Goal: Task Accomplishment & Management: Complete application form

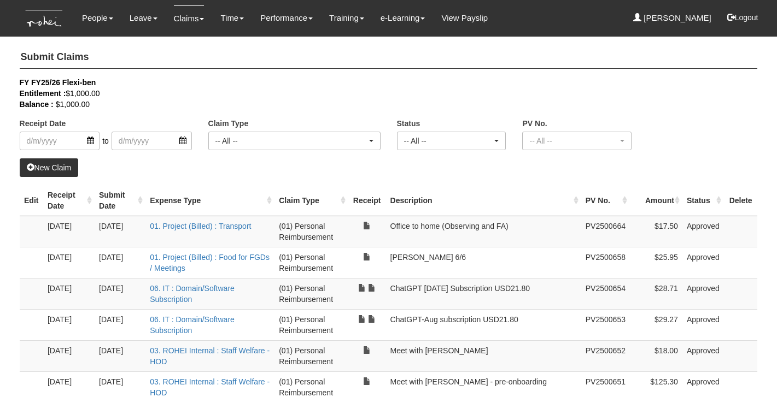
select select "50"
click at [54, 167] on link "New Claim" at bounding box center [49, 167] width 59 height 19
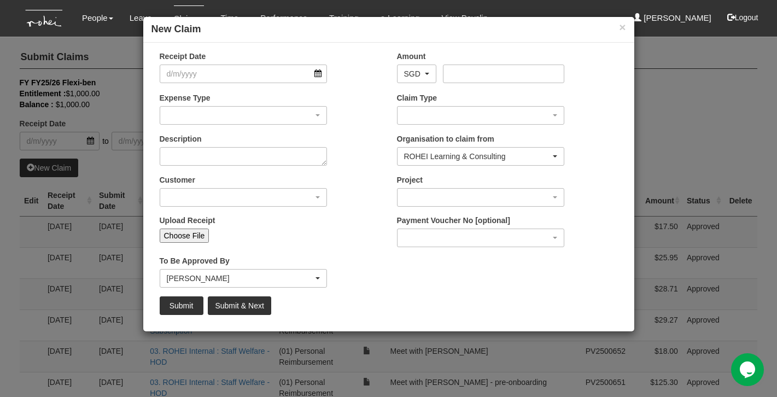
click at [183, 234] on input "Choose File" at bounding box center [185, 235] width 50 height 14
type input "C:\fakepath\20250815_085716.jpg"
type input "Choose Another File"
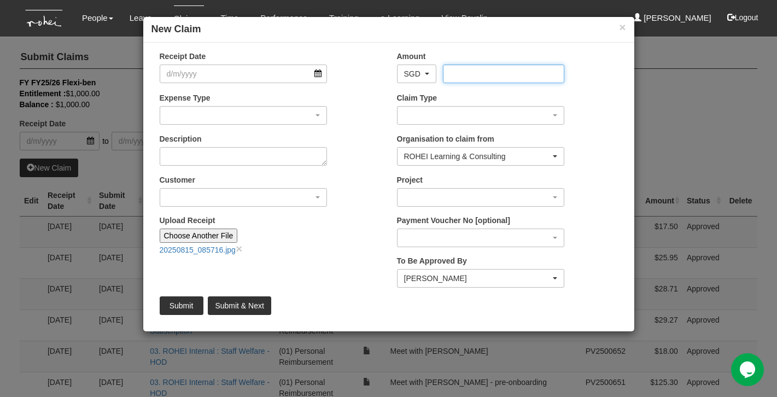
click at [460, 70] on input "Amount" at bounding box center [503, 73] width 121 height 19
type input "11"
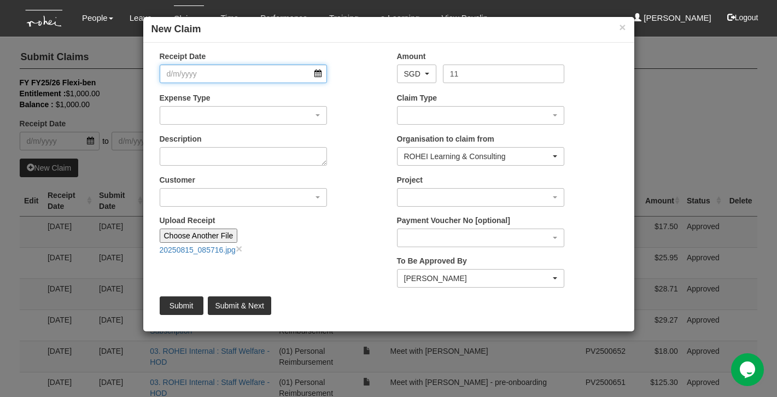
click at [264, 77] on input "Receipt Date" at bounding box center [244, 73] width 168 height 19
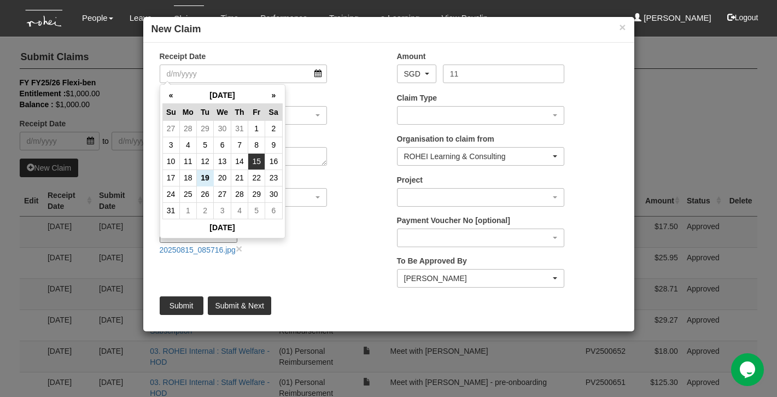
click at [254, 162] on td "15" at bounding box center [256, 161] width 17 height 16
type input "[DATE]"
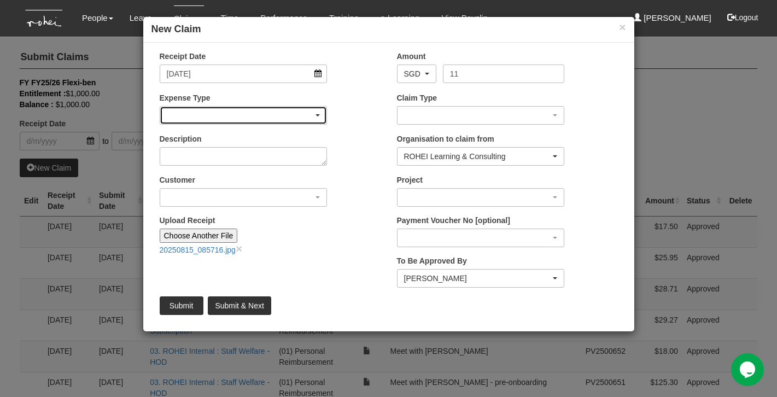
click at [244, 116] on div "button" at bounding box center [243, 115] width 167 height 17
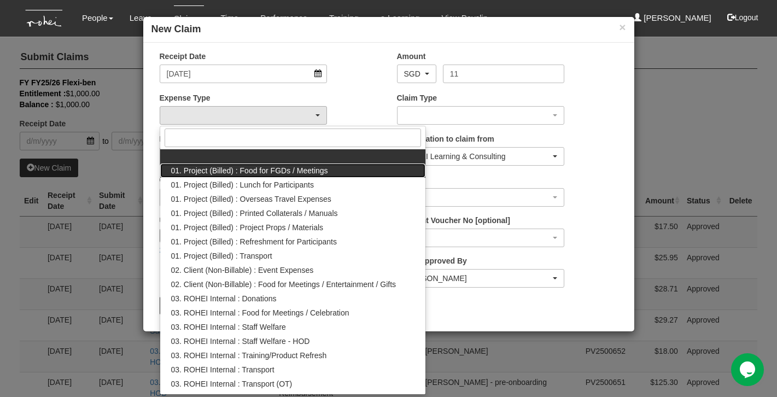
click at [261, 171] on span "01. Project (Billed) : Food for FGDs / Meetings" at bounding box center [249, 170] width 157 height 11
select select "106"
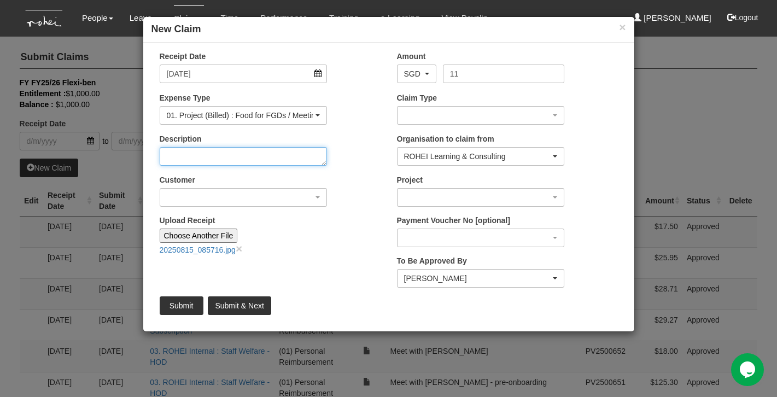
click at [253, 159] on textarea "Description" at bounding box center [244, 156] width 168 height 19
type textarea "[PERSON_NAME] 3/7"
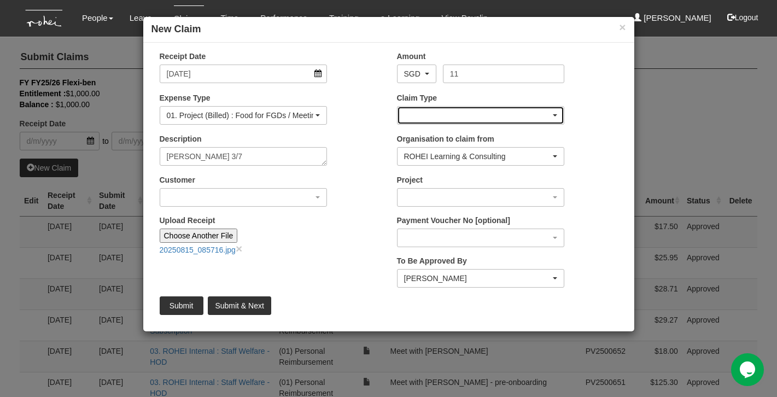
click at [447, 115] on div "button" at bounding box center [480, 115] width 167 height 17
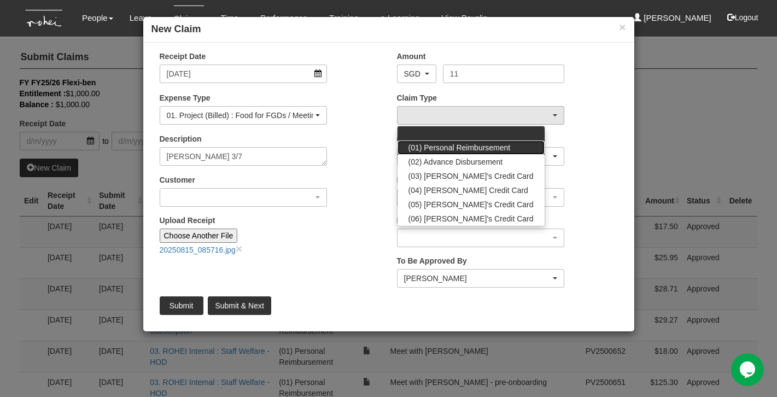
click at [448, 148] on span "(01) Personal Reimbursement" at bounding box center [459, 147] width 102 height 11
select select "14"
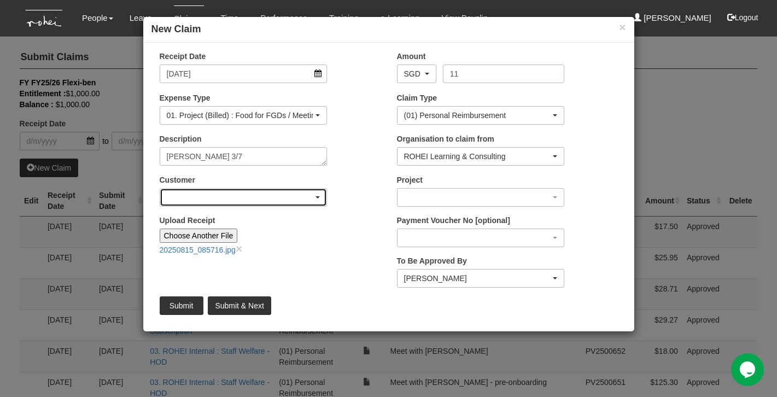
click at [315, 199] on div "button" at bounding box center [243, 197] width 167 height 17
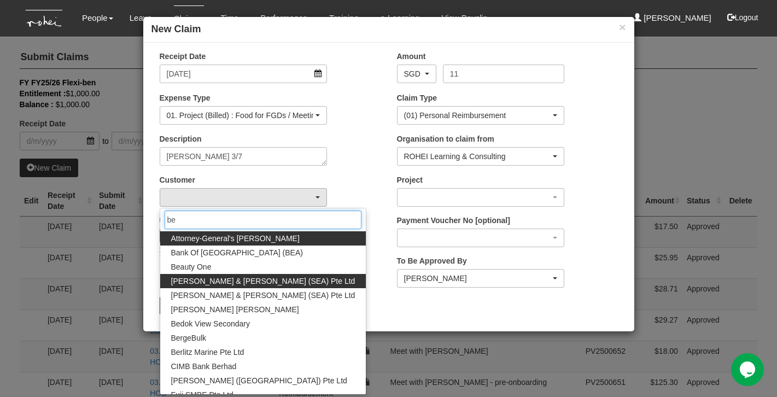
type input "be"
click at [237, 276] on span "[PERSON_NAME] & [PERSON_NAME] (SEA) Pte Ltd" at bounding box center [263, 280] width 184 height 11
select select "150"
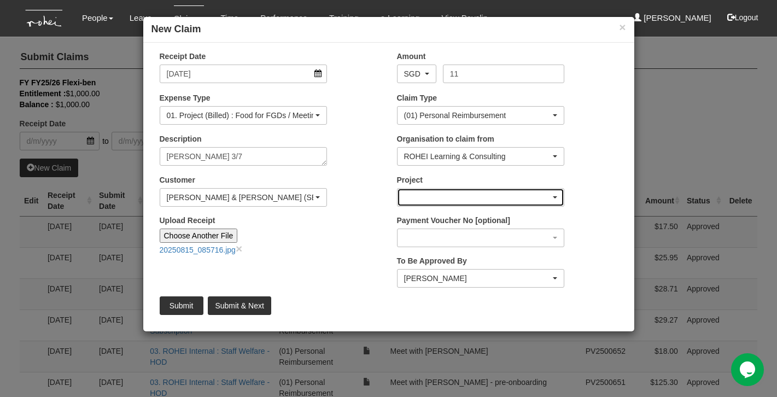
click at [410, 197] on div "button" at bounding box center [480, 197] width 167 height 17
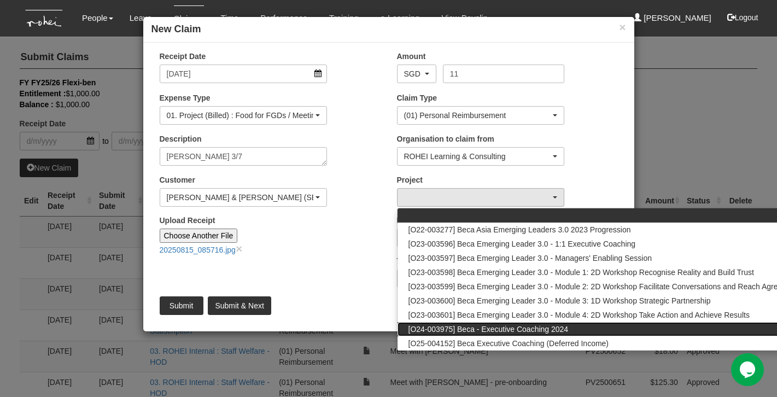
click at [444, 331] on span "[O24-003975] Beca - Executive Coaching 2024" at bounding box center [488, 329] width 160 height 11
select select "2604"
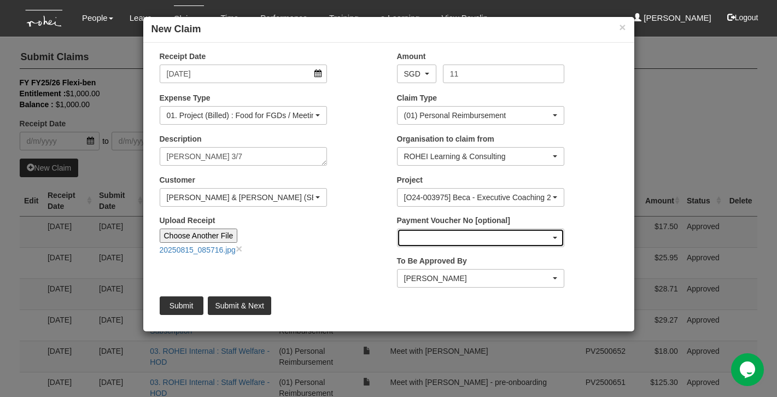
click at [520, 235] on div "button" at bounding box center [480, 237] width 167 height 17
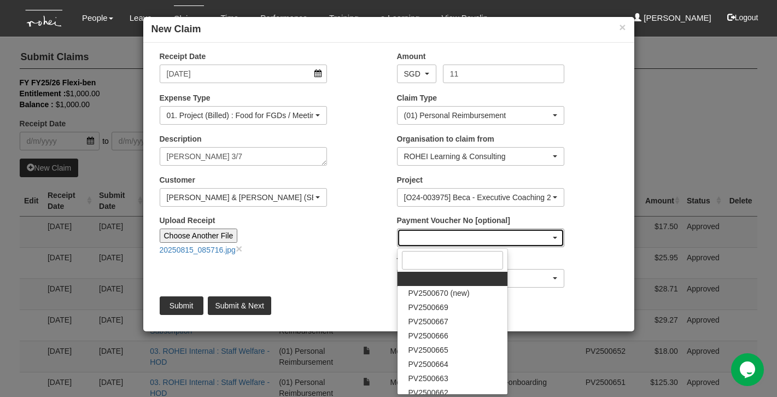
click at [514, 236] on div "button" at bounding box center [480, 237] width 167 height 17
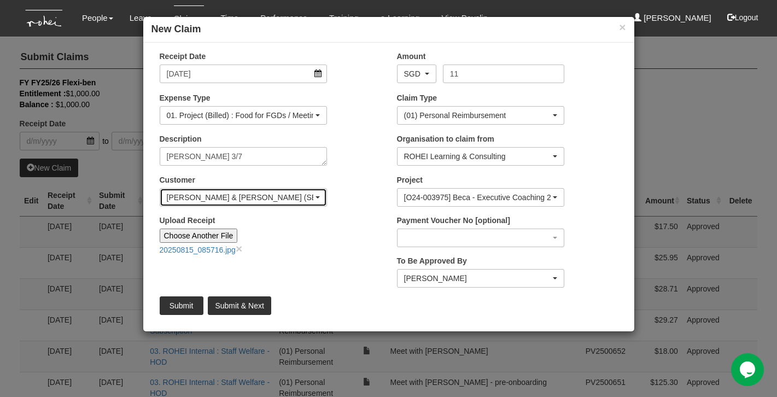
click at [318, 194] on div "[PERSON_NAME] & [PERSON_NAME] (SEA) Pte Ltd" at bounding box center [244, 197] width 154 height 11
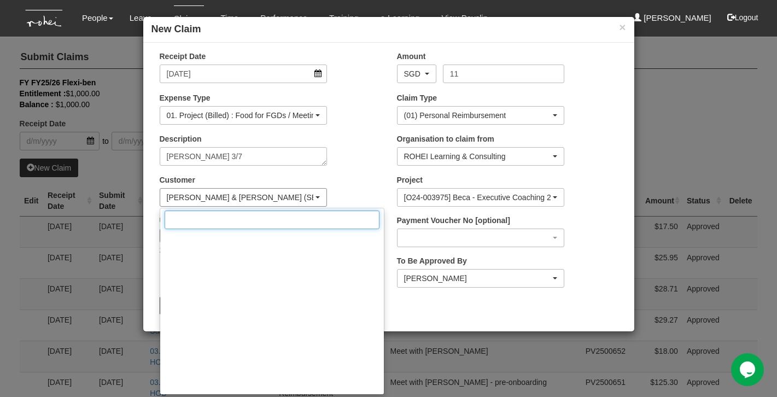
scroll to position [707, 0]
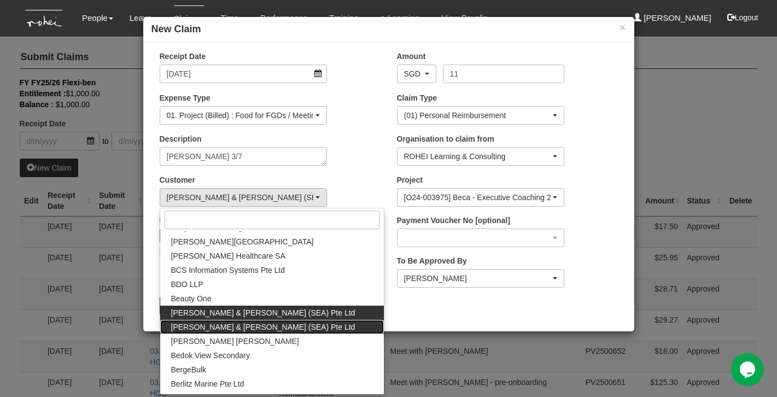
click at [269, 323] on span "[PERSON_NAME] & [PERSON_NAME] (SEA) Pte Ltd" at bounding box center [263, 326] width 184 height 11
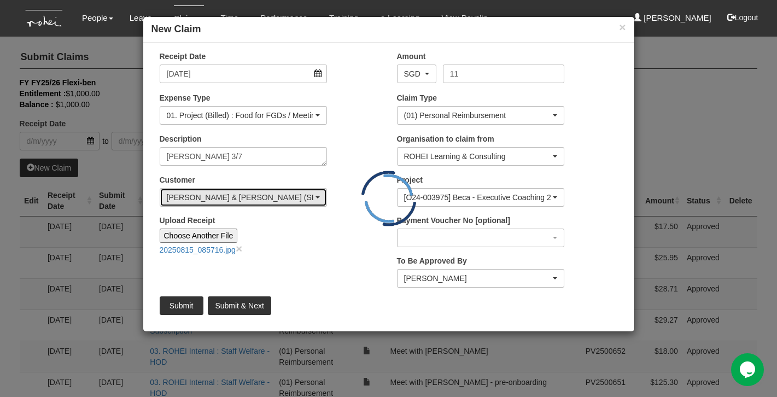
scroll to position [0, 0]
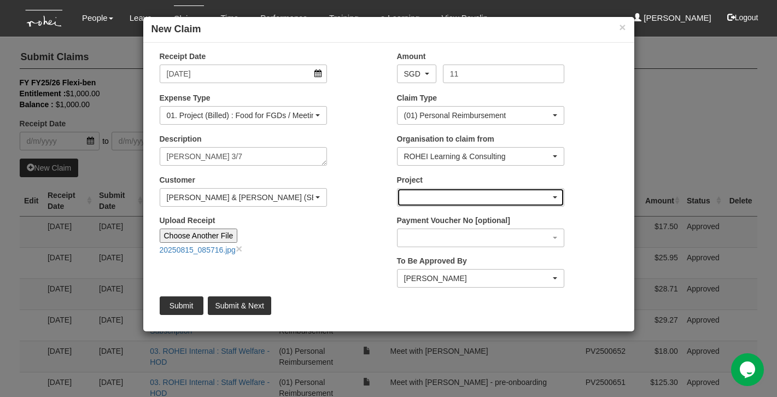
click at [451, 192] on div "button" at bounding box center [480, 197] width 167 height 17
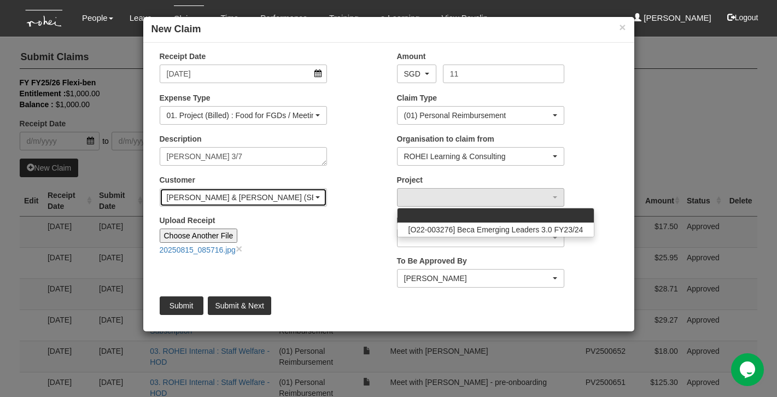
click at [315, 195] on div "[PERSON_NAME] & [PERSON_NAME] (SEA) Pte Ltd" at bounding box center [244, 197] width 154 height 11
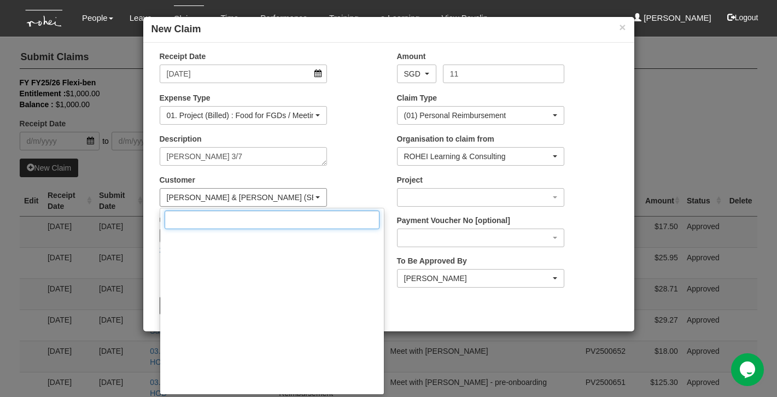
scroll to position [721, 0]
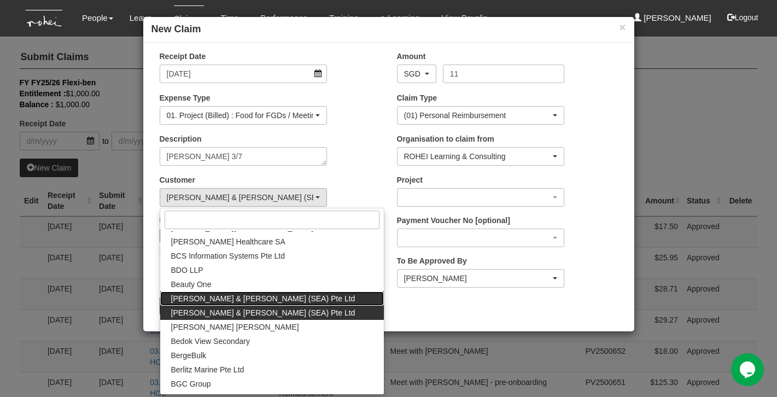
click at [267, 295] on span "[PERSON_NAME] & [PERSON_NAME] (SEA) Pte Ltd" at bounding box center [263, 298] width 184 height 11
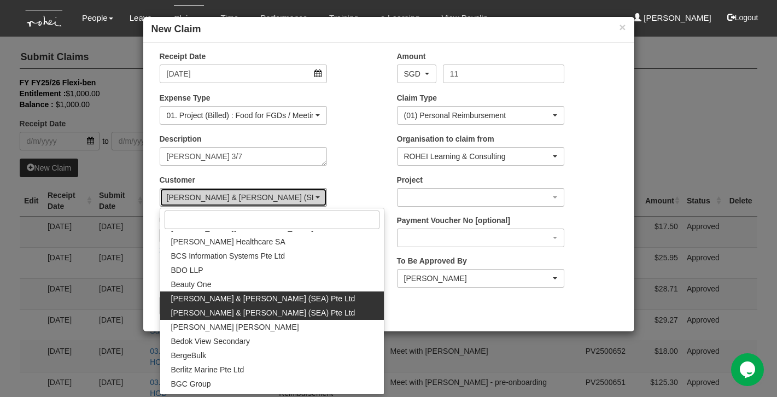
select select "150"
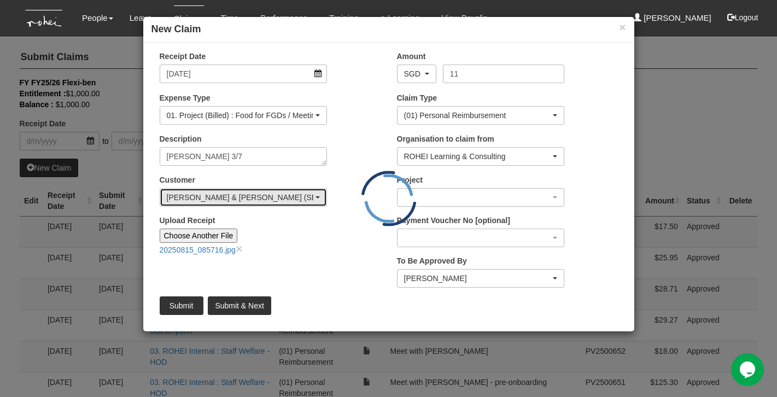
scroll to position [0, 0]
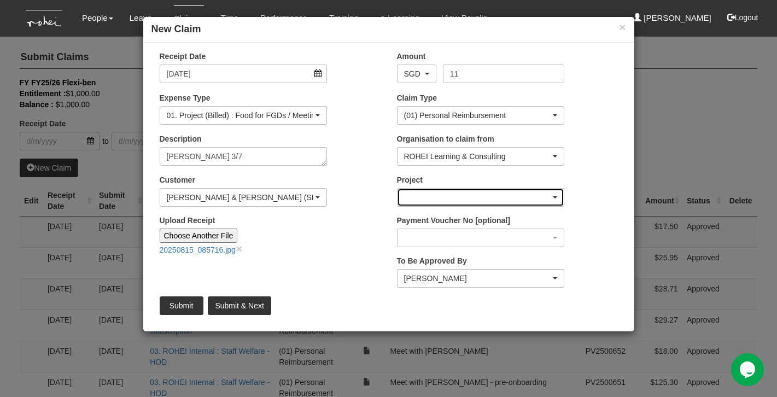
click at [432, 191] on div "button" at bounding box center [480, 197] width 167 height 17
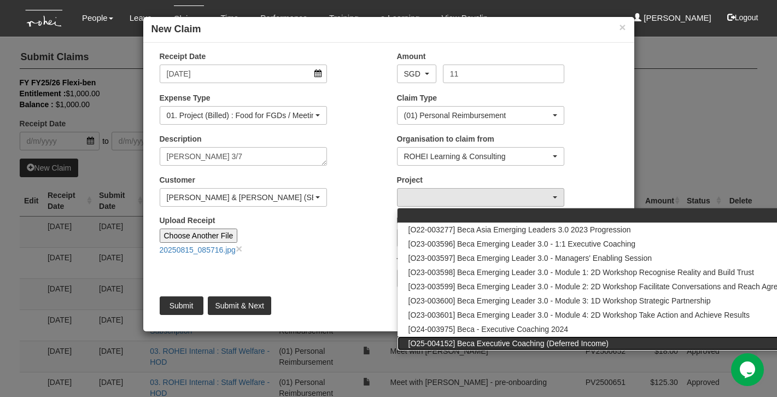
click at [489, 340] on span "[O25-004152] Beca Executive Coaching (Deferred Income)" at bounding box center [508, 343] width 201 height 11
select select "2775"
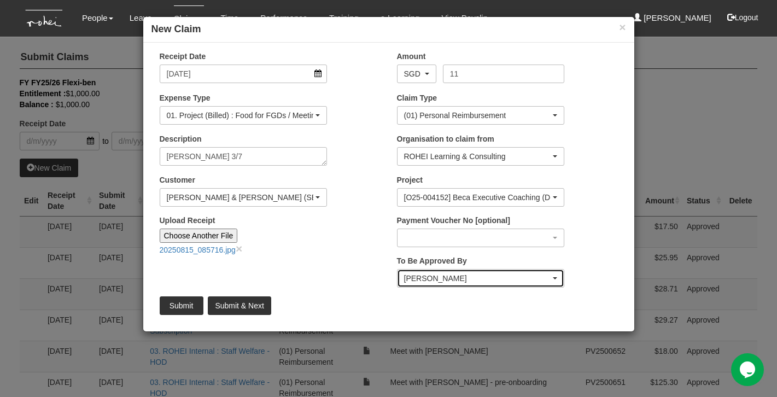
click at [459, 277] on div "[PERSON_NAME]" at bounding box center [477, 278] width 147 height 11
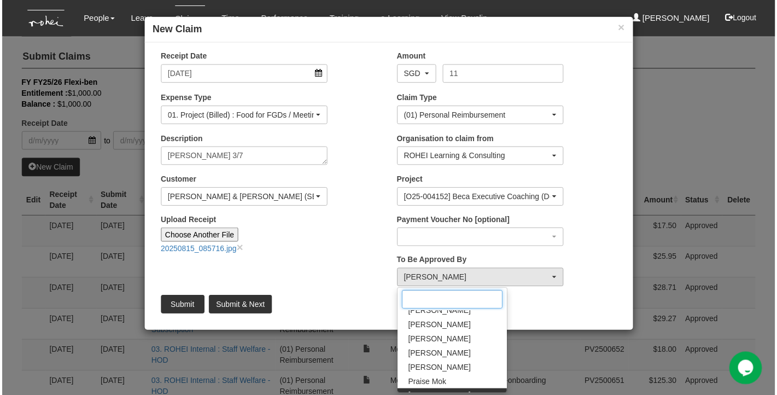
scroll to position [163, 0]
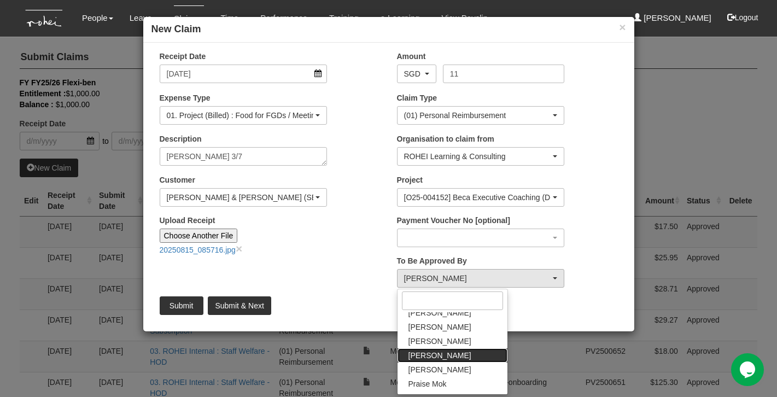
click at [434, 354] on span "[PERSON_NAME]" at bounding box center [439, 355] width 63 height 11
select select "34494e3c-fa1c-4f5c-8164-1b5a8a5feac6"
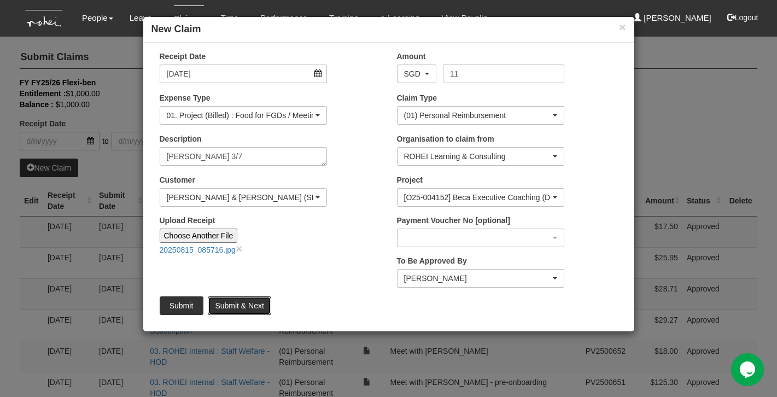
click at [240, 303] on input "Submit & Next" at bounding box center [239, 305] width 63 height 19
type input "Choose File"
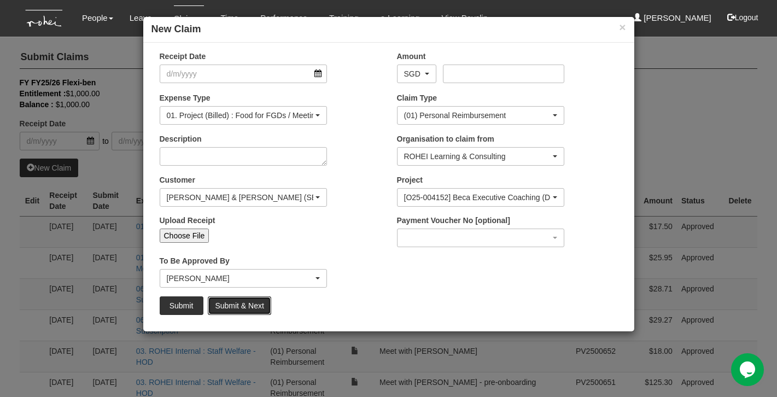
select select "50"
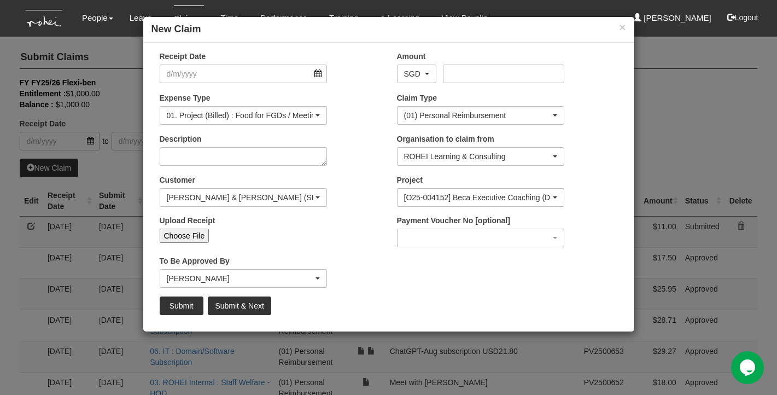
click at [185, 233] on input "Choose File" at bounding box center [185, 235] width 50 height 14
type input "C:\fakepath\20250815_150834.jpg"
type input "Choose Another File"
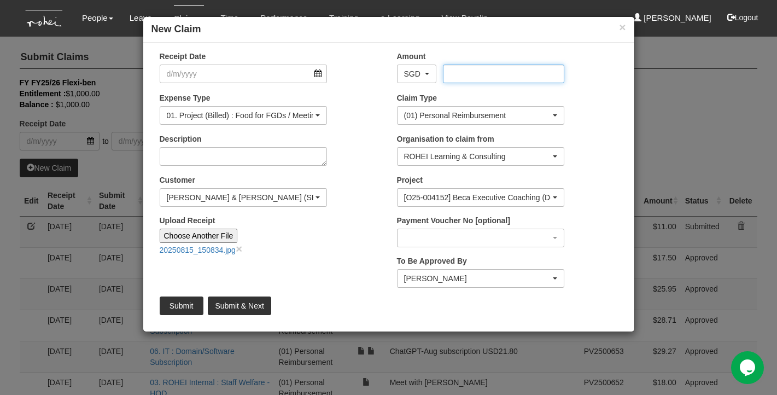
click at [484, 80] on input "Amount" at bounding box center [503, 73] width 121 height 19
type input "7.5"
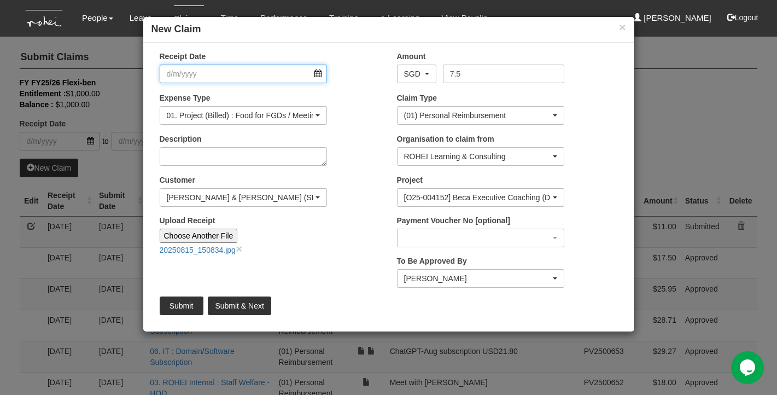
click at [281, 72] on input "Receipt Date" at bounding box center [244, 73] width 168 height 19
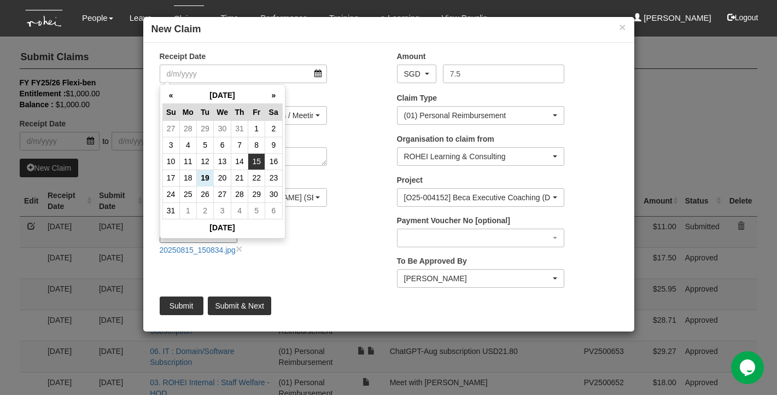
click at [260, 161] on td "15" at bounding box center [256, 161] width 17 height 16
type input "[DATE]"
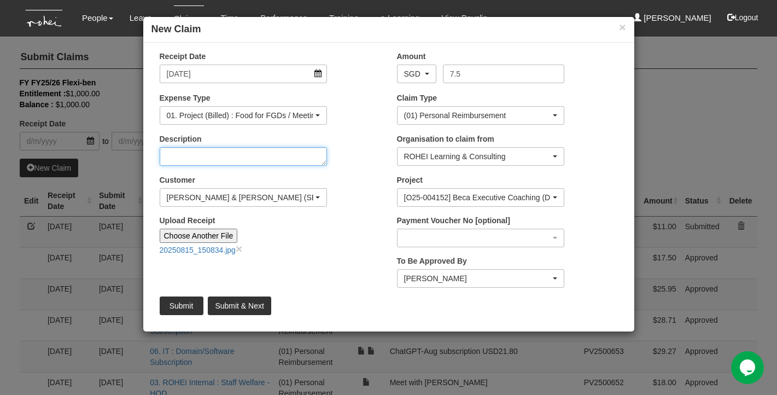
click at [253, 160] on textarea "Description" at bounding box center [244, 156] width 168 height 19
paste textarea "[PERSON_NAME]"
click at [278, 150] on textarea "MBS Chemistry Meeting [PERSON_NAME]" at bounding box center [244, 156] width 168 height 19
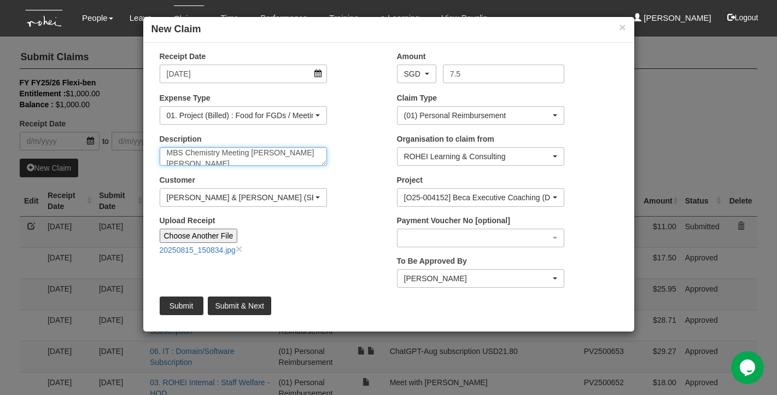
click at [236, 161] on textarea "MBS Chemistry Meeting [PERSON_NAME] [PERSON_NAME]" at bounding box center [244, 156] width 168 height 19
click at [182, 155] on textarea "MBS Chemistry Meeting [PERSON_NAME]" at bounding box center [244, 156] width 168 height 19
type textarea "MBS EC Chemistry Meeting [PERSON_NAME]"
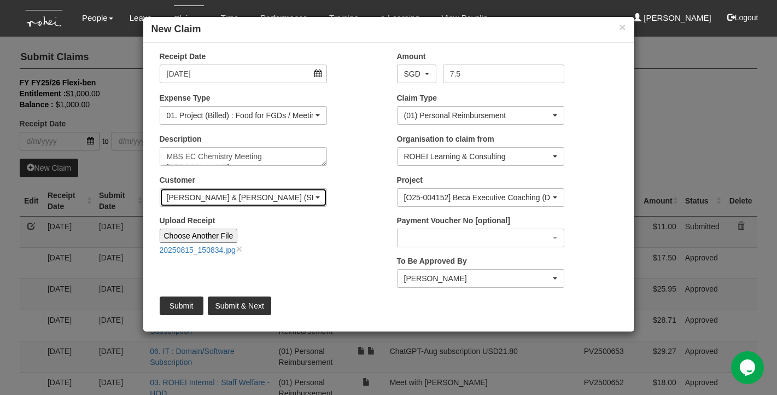
click at [318, 195] on div "[PERSON_NAME] & [PERSON_NAME] (SEA) Pte Ltd" at bounding box center [244, 197] width 154 height 11
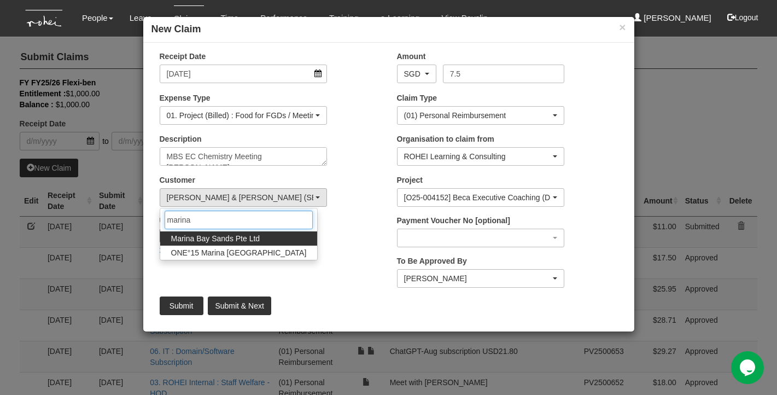
type input "marina"
click at [265, 237] on link "Marina Bay Sands Pte Ltd" at bounding box center [238, 238] width 157 height 14
select select "85"
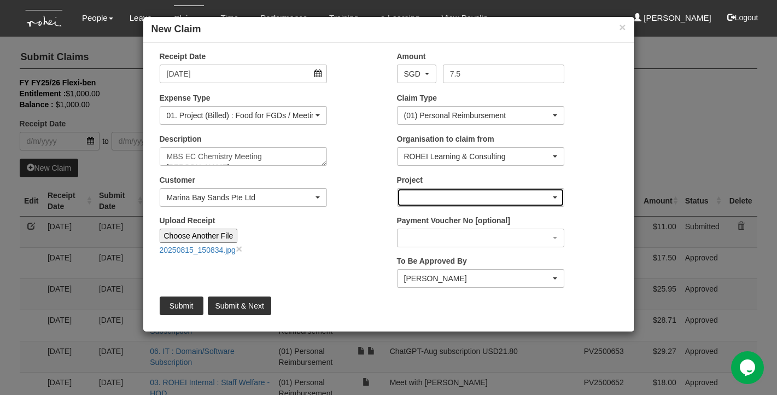
click at [424, 196] on div "button" at bounding box center [480, 197] width 167 height 17
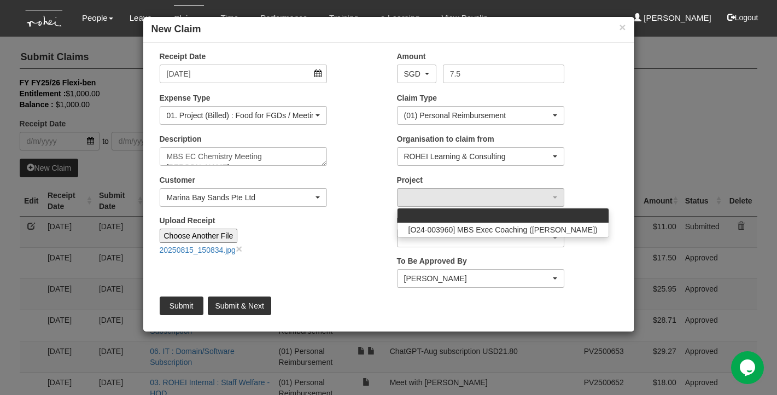
click at [354, 242] on div "Upload Receipt Choose Another File 20250815_150834.jpg ×" at bounding box center [269, 239] width 237 height 49
